Goal: Information Seeking & Learning: Learn about a topic

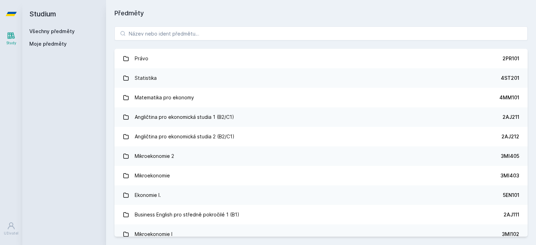
click at [163, 32] on div "[PERSON_NAME] dostávat tipy ohledně studia, nových testů, hodnocení učitelů a p…" at bounding box center [268, 31] width 536 height 62
click at [274, 45] on button "Ne" at bounding box center [269, 44] width 25 height 17
click at [254, 29] on input "search" at bounding box center [320, 34] width 413 height 14
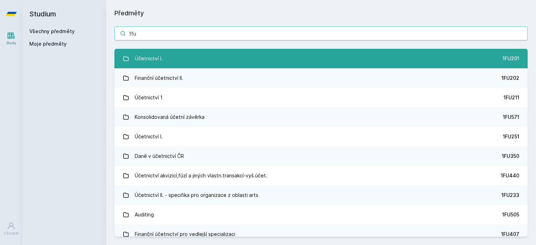
type input "1fu"
click at [173, 60] on link "Účetnictví I. 1FU201" at bounding box center [320, 59] width 413 height 20
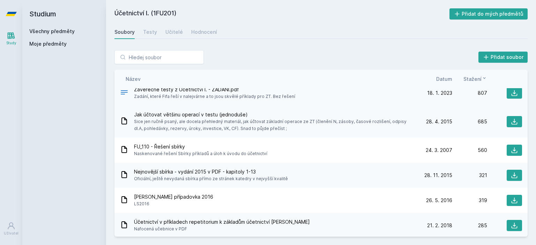
scroll to position [166, 0]
click at [172, 148] on span "FU_110 - Řešení sbírky" at bounding box center [200, 146] width 133 height 7
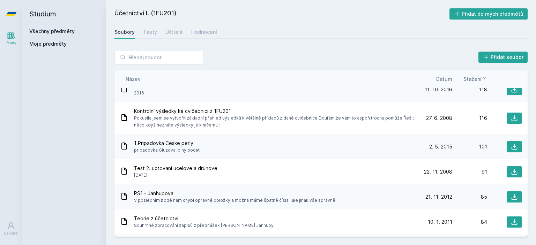
scroll to position [568, 0]
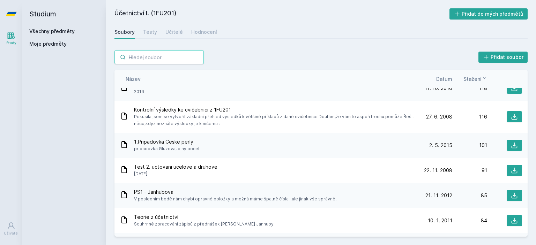
click at [165, 55] on input "search" at bounding box center [158, 57] width 89 height 14
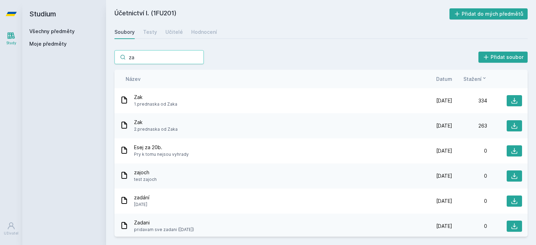
type input "z"
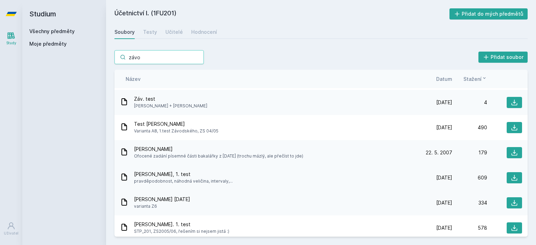
scroll to position [74, 0]
click at [152, 175] on span "[PERSON_NAME], 1. test" at bounding box center [183, 174] width 99 height 7
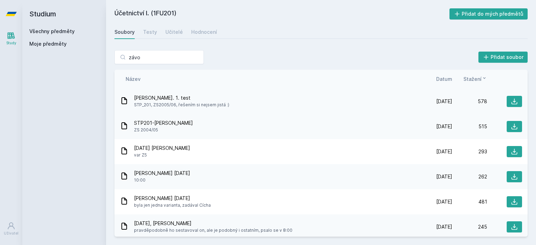
scroll to position [201, 0]
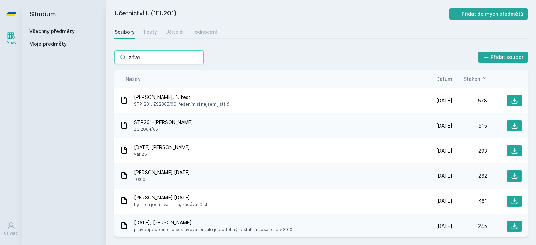
click at [154, 63] on input "závo" at bounding box center [158, 57] width 89 height 14
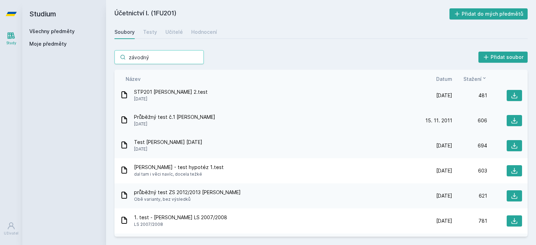
scroll to position [434, 0]
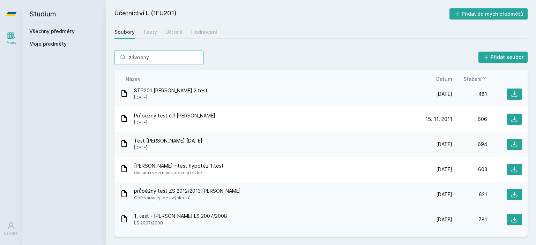
type input "závodný"
click at [179, 216] on span "1. test - [PERSON_NAME] LS 2007/2008" at bounding box center [180, 216] width 93 height 7
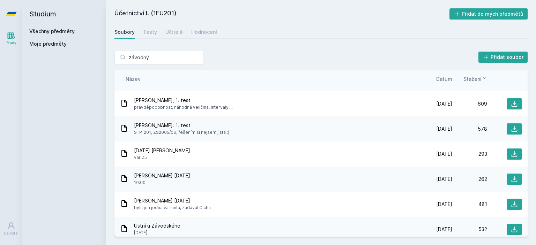
scroll to position [0, 0]
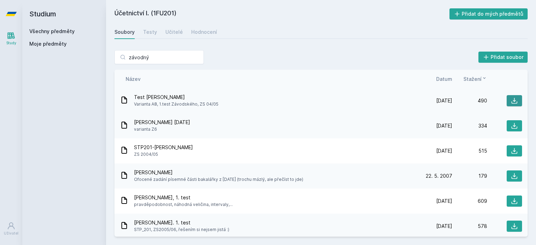
click at [512, 99] on icon at bounding box center [514, 100] width 7 height 7
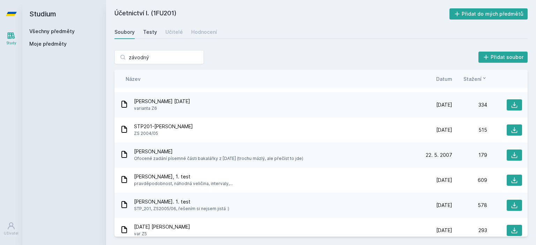
click at [151, 33] on div "Testy" at bounding box center [150, 32] width 14 height 7
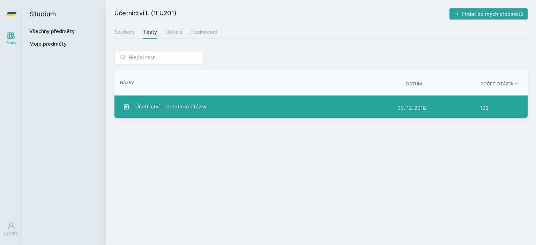
click at [179, 109] on span "Účetnictví - teoretické otázky" at bounding box center [170, 107] width 71 height 14
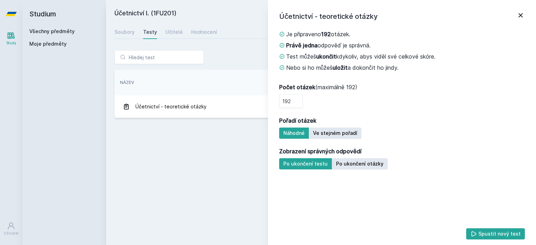
click at [521, 15] on icon at bounding box center [521, 15] width 4 height 4
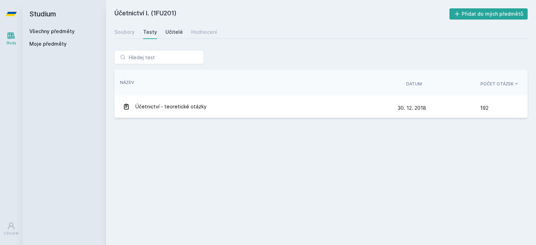
click at [173, 31] on div "Učitelé" at bounding box center [173, 32] width 17 height 7
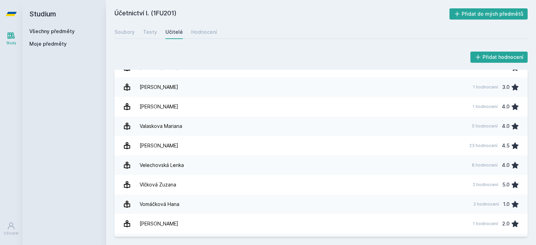
scroll to position [1259, 0]
